Goal: Transaction & Acquisition: Purchase product/service

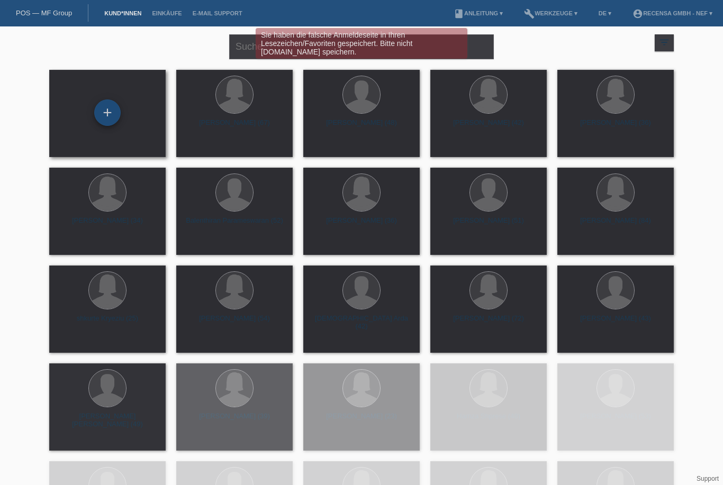
click at [105, 104] on div "+" at bounding box center [107, 113] width 25 height 18
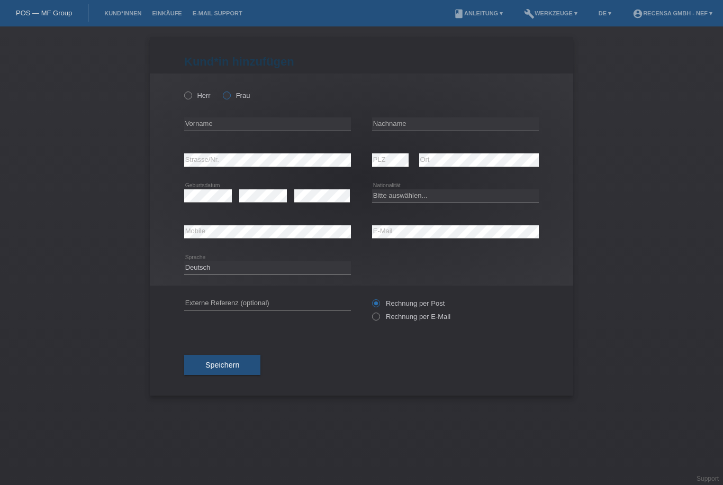
click at [221, 90] on icon at bounding box center [221, 90] width 0 height 0
click at [229, 98] on input "Frau" at bounding box center [226, 95] width 7 height 7
radio input "true"
click at [239, 130] on input "text" at bounding box center [267, 124] width 167 height 13
type input "Mirjam"
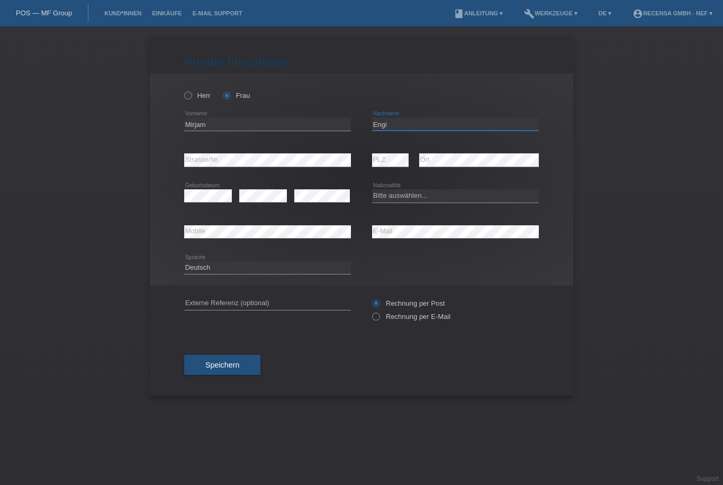
type input "Engi"
click at [482, 198] on select "Bitte auswählen... Schweiz Deutschland Liechtenstein Österreich ------------ Af…" at bounding box center [455, 195] width 167 height 13
select select "CH"
click at [371, 311] on icon at bounding box center [371, 311] width 0 height 0
click at [377, 319] on input "Rechnung per E-Mail" at bounding box center [375, 319] width 7 height 13
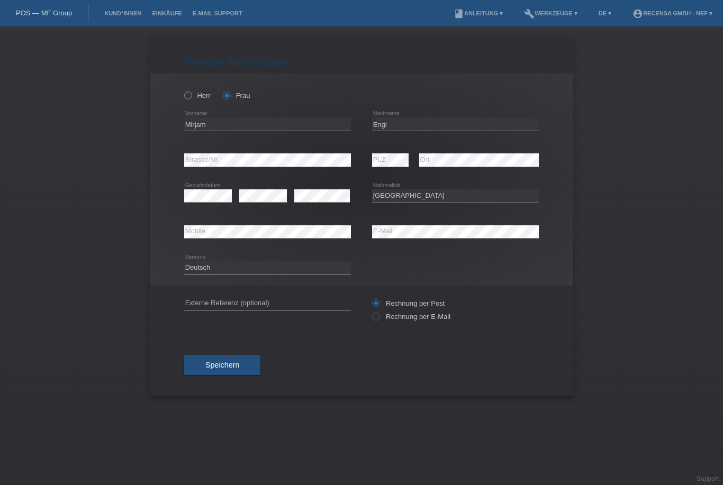
radio input "true"
click at [216, 382] on div "Speichern" at bounding box center [361, 365] width 355 height 61
click at [220, 369] on span "Speichern" at bounding box center [222, 365] width 34 height 8
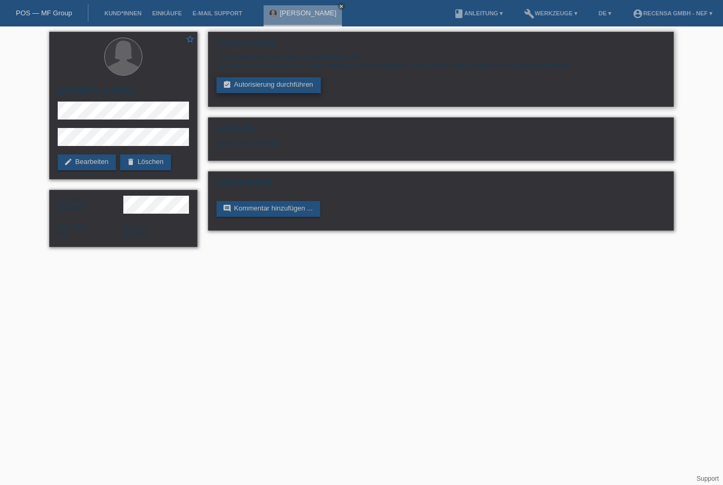
click at [271, 87] on link "assignment_turned_in Autorisierung durchführen" at bounding box center [268, 85] width 104 height 16
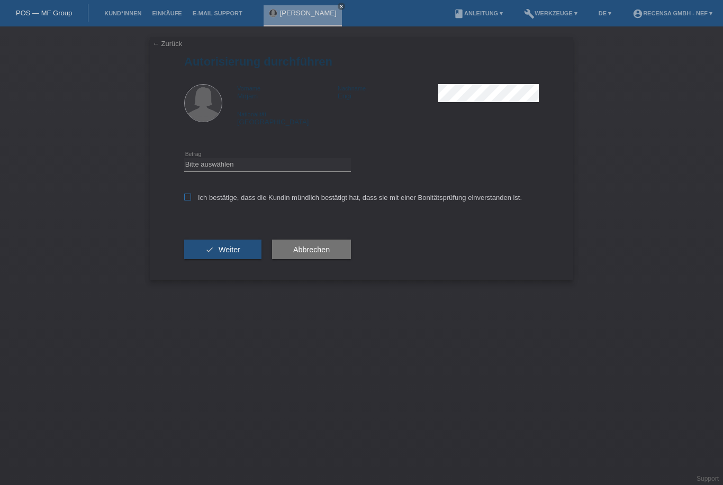
click at [189, 200] on icon at bounding box center [187, 197] width 7 height 7
click at [189, 200] on input "Ich bestätige, dass die Kundin mündlich bestätigt hat, dass sie mit einer Bonit…" at bounding box center [187, 197] width 7 height 7
checkbox input "true"
select select "3"
click at [229, 249] on span "Weiter" at bounding box center [230, 250] width 22 height 8
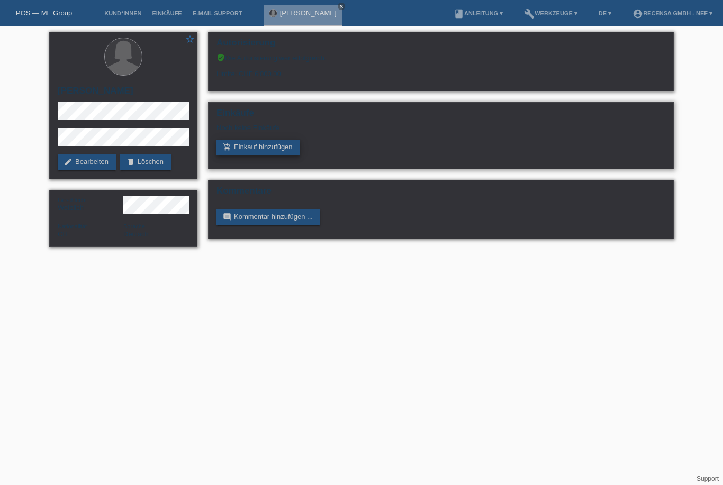
click at [287, 156] on link "add_shopping_cart Einkauf hinzufügen" at bounding box center [258, 148] width 84 height 16
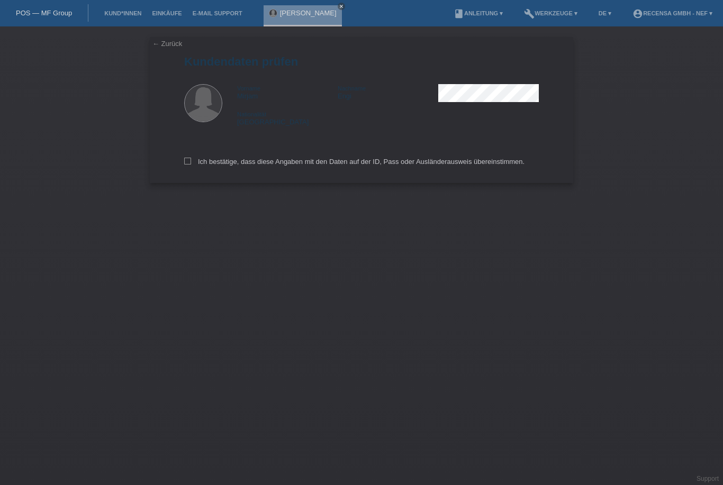
click at [189, 155] on div "Ich bestätige, dass diese Angaben mit den Daten auf der ID, Pass oder Ausländer…" at bounding box center [361, 160] width 355 height 47
click at [192, 165] on label "Ich bestätige, dass diese Angaben mit den Daten auf der ID, Pass oder Ausländer…" at bounding box center [354, 162] width 340 height 8
click at [191, 165] on input "Ich bestätige, dass diese Angaben mit den Daten auf der ID, Pass oder Ausländer…" at bounding box center [187, 161] width 7 height 7
checkbox input "true"
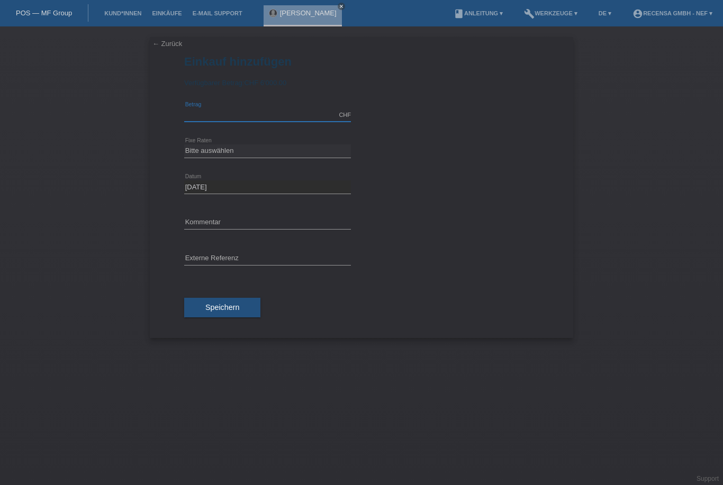
click at [278, 115] on input "text" at bounding box center [267, 115] width 167 height 13
type input "2"
click at [369, 152] on icon "calculate" at bounding box center [370, 150] width 8 height 8
type input "4290.00"
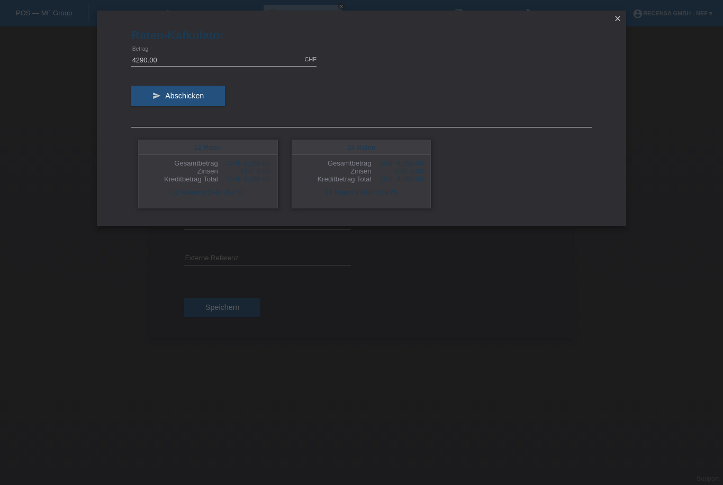
click at [619, 14] on link "close" at bounding box center [618, 19] width 14 height 12
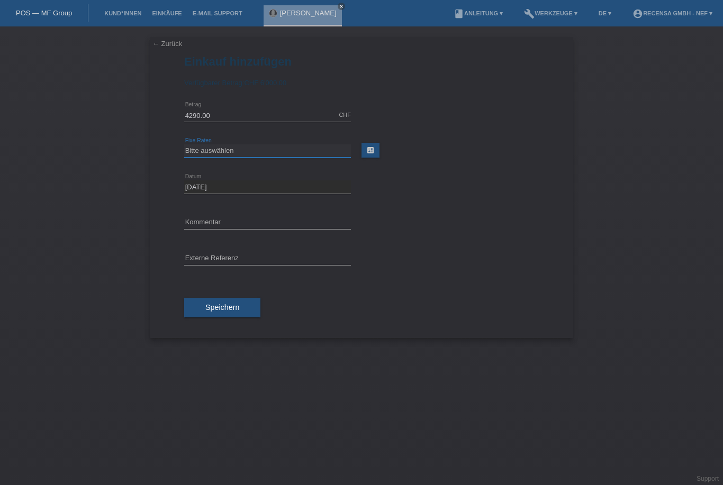
click at [266, 155] on select "Bitte auswählen 12 Raten 24 Raten" at bounding box center [267, 150] width 167 height 13
select select "297"
click at [239, 314] on button "Speichern" at bounding box center [222, 308] width 76 height 20
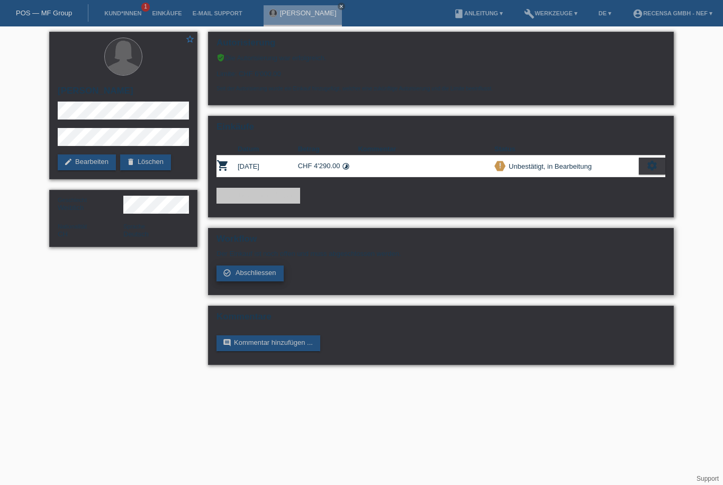
click at [257, 282] on link "check_circle_outline Abschliessen" at bounding box center [249, 274] width 67 height 16
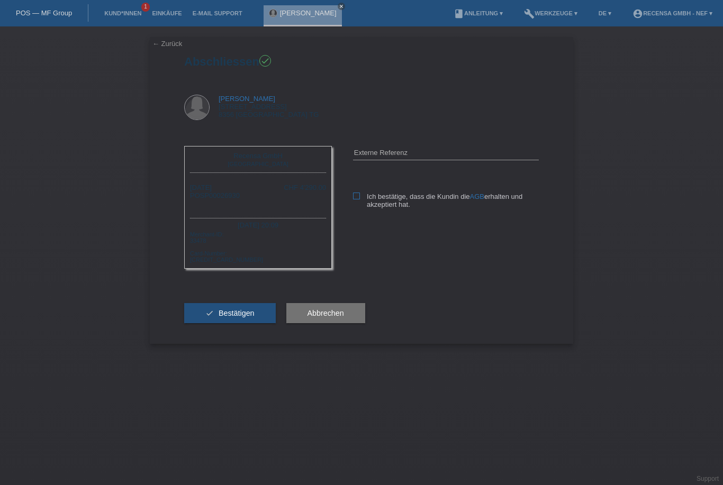
click at [354, 197] on icon at bounding box center [356, 196] width 7 height 7
click at [354, 197] on input "Ich bestätige, dass die Kundin die AGB erhalten und akzeptiert hat." at bounding box center [356, 196] width 7 height 7
checkbox input "true"
click at [254, 323] on button "check Bestätigen" at bounding box center [230, 313] width 92 height 20
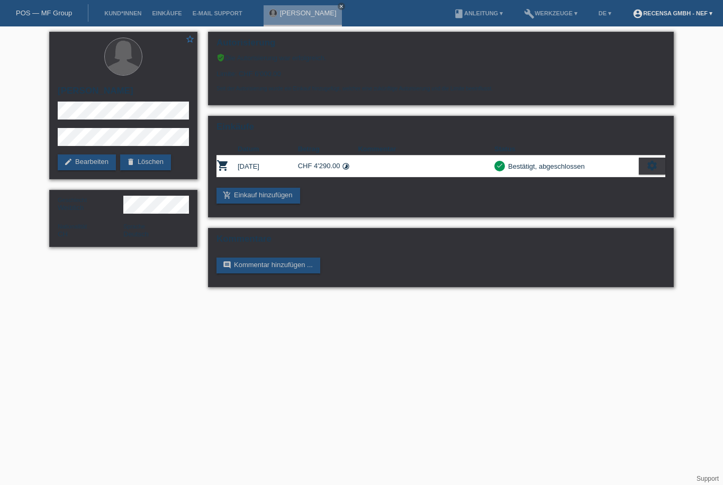
click at [700, 16] on link "account_circle Recensa GmbH - Nef ▾" at bounding box center [672, 13] width 91 height 6
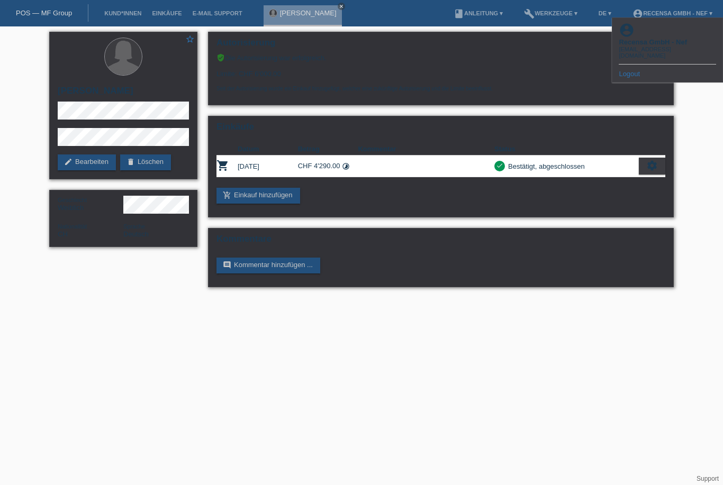
click at [639, 70] on link "Logout" at bounding box center [629, 74] width 21 height 8
